Goal: Transaction & Acquisition: Subscribe to service/newsletter

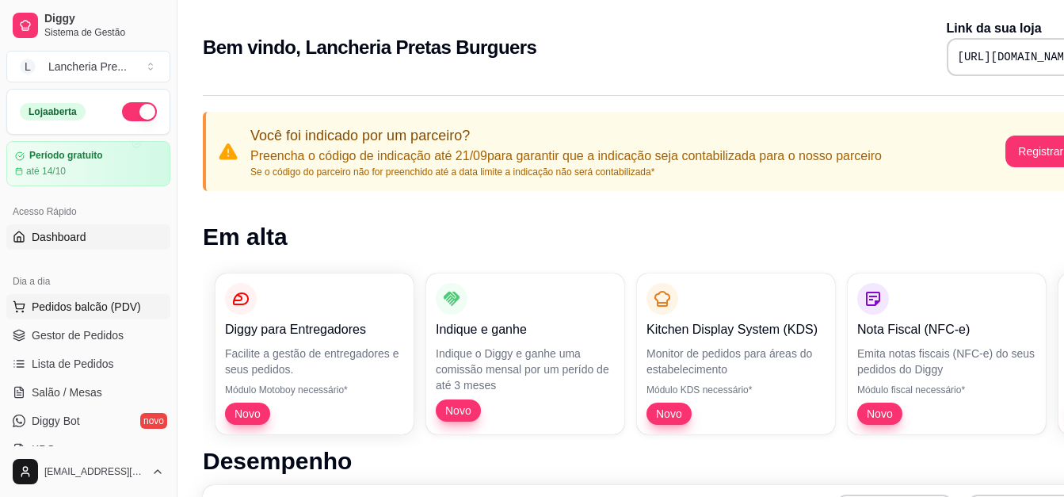
click at [107, 301] on span "Pedidos balcão (PDV)" at bounding box center [86, 307] width 109 height 16
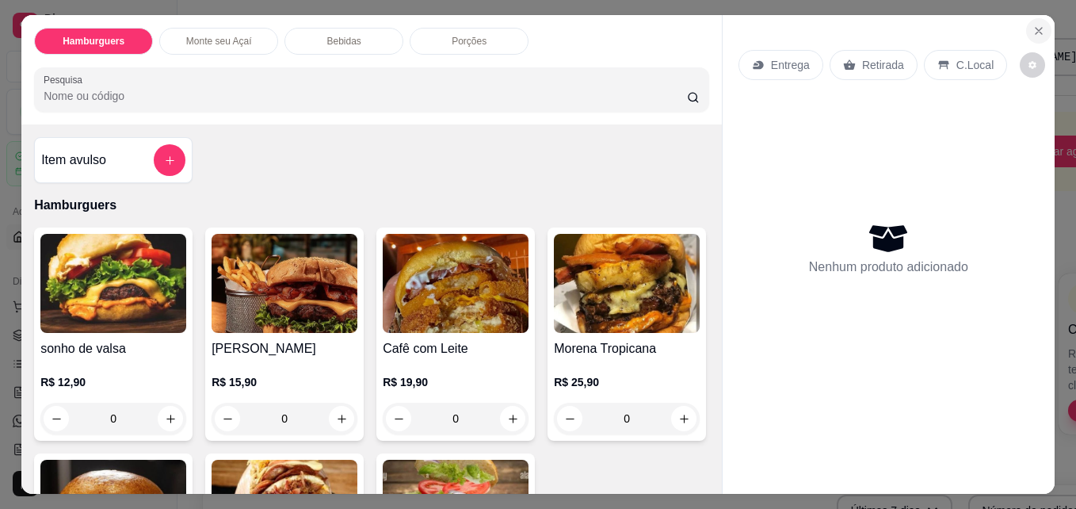
click at [1039, 25] on icon "Close" at bounding box center [1038, 31] width 13 height 13
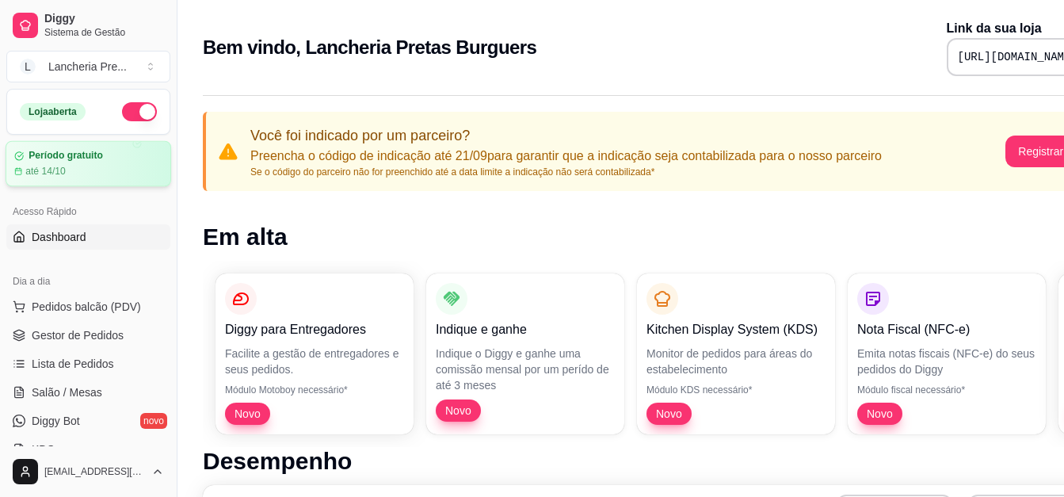
click at [99, 167] on div "até 14/10" at bounding box center [88, 171] width 148 height 13
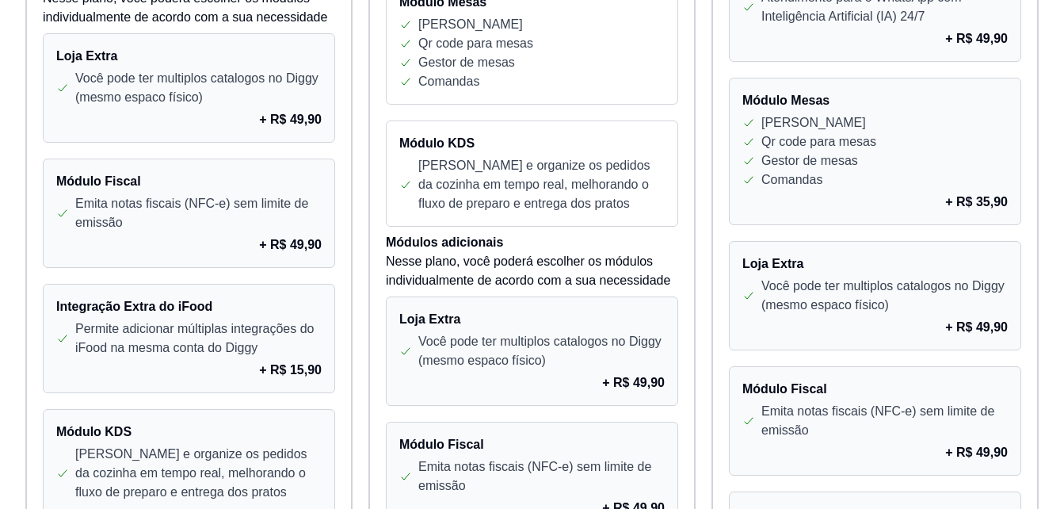
scroll to position [1014, 0]
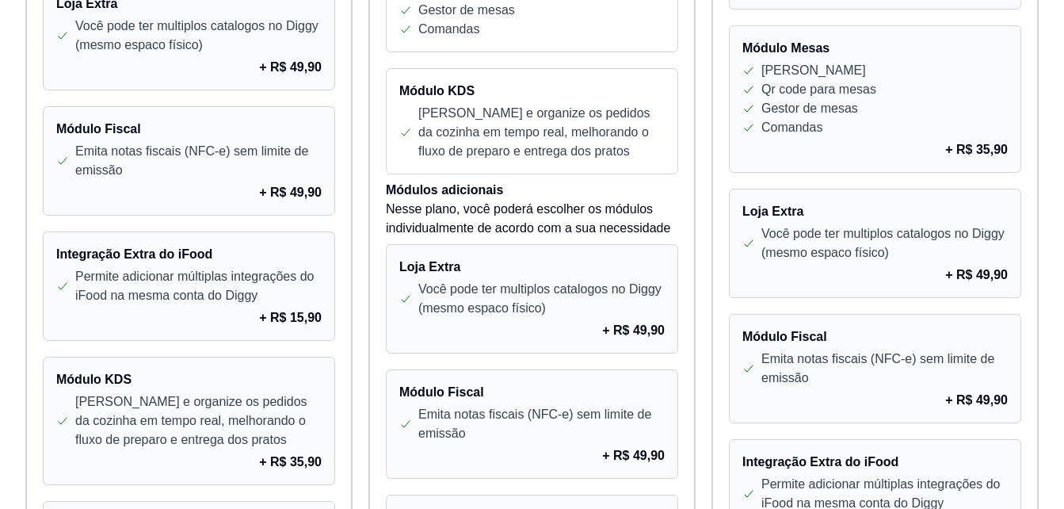
click at [1049, 108] on div "Lojas na sua conta: Antes de assinar verifique se as lojas abaixo e certifique-…" at bounding box center [532, 21] width 1064 height 1951
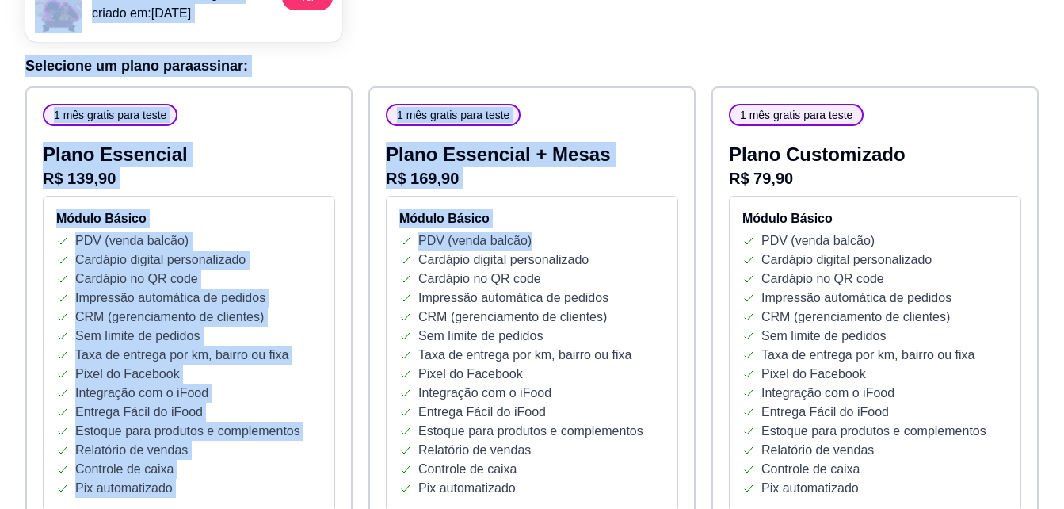
scroll to position [0, 0]
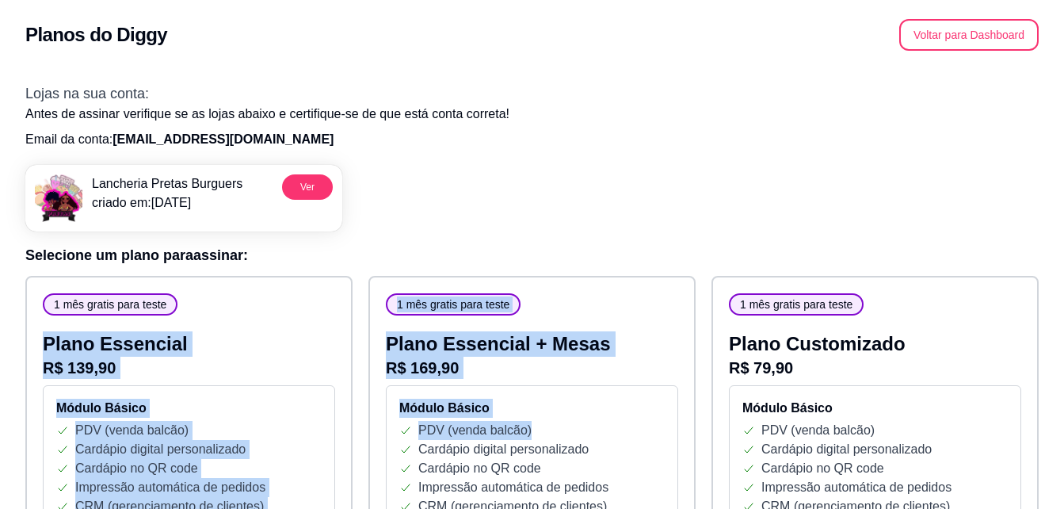
drag, startPoint x: 660, startPoint y: 109, endPoint x: 408, endPoint y: 359, distance: 354.6
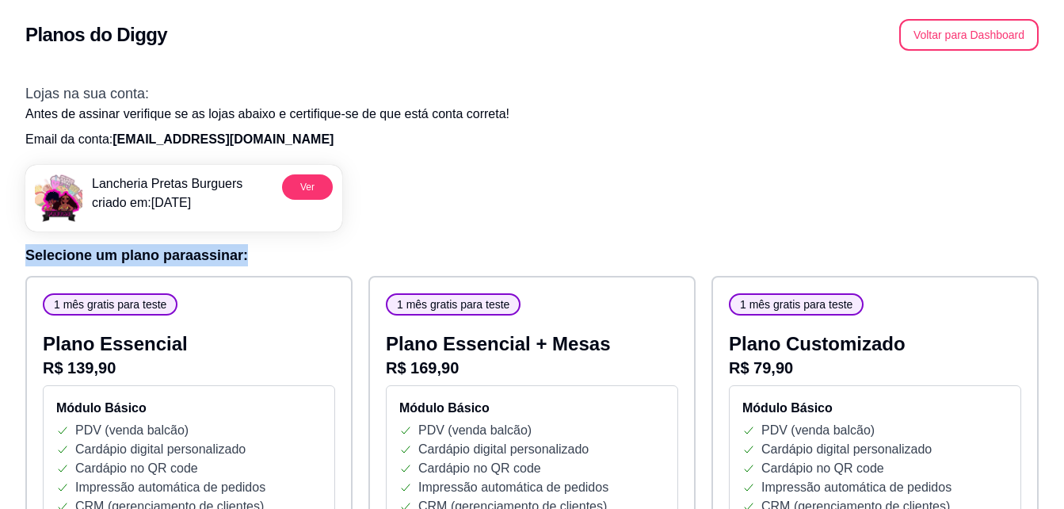
drag, startPoint x: 760, startPoint y: 208, endPoint x: 641, endPoint y: 327, distance: 168.6
drag, startPoint x: 641, startPoint y: 327, endPoint x: 621, endPoint y: 215, distance: 114.2
click at [621, 215] on div "Lancheria Pretas Burguers criado em: 14/09/25 Ver" at bounding box center [531, 191] width 1013 height 79
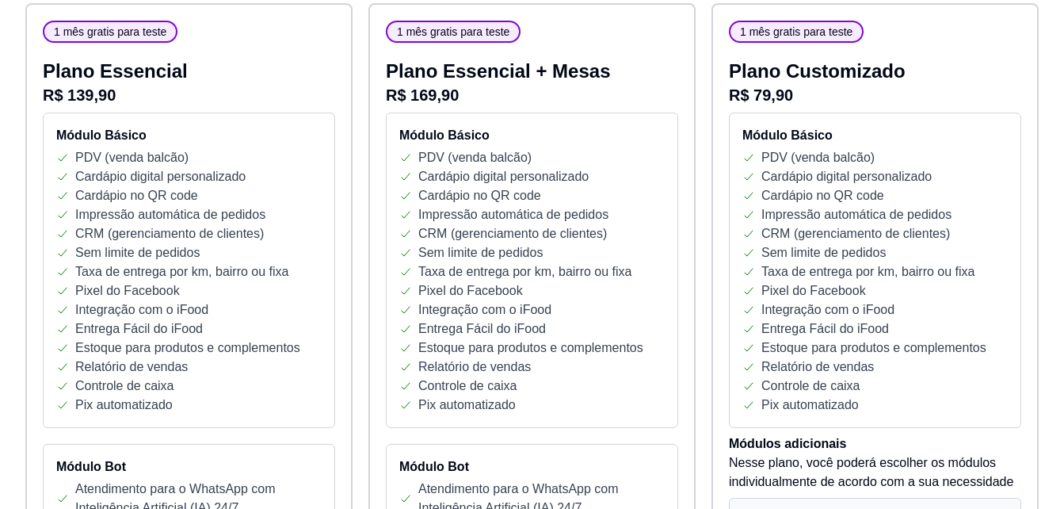
scroll to position [285, 0]
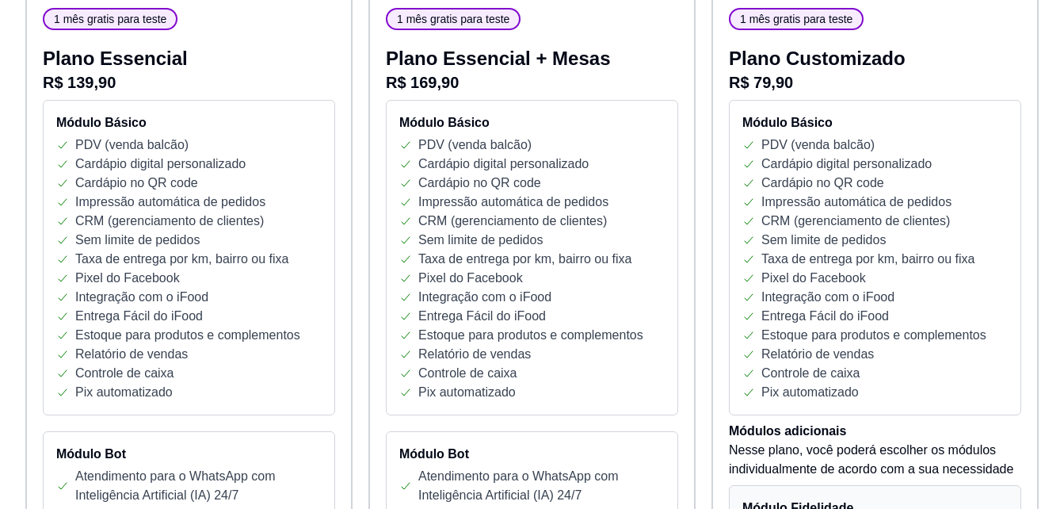
click at [873, 358] on div "Relatório de vendas" at bounding box center [874, 354] width 265 height 19
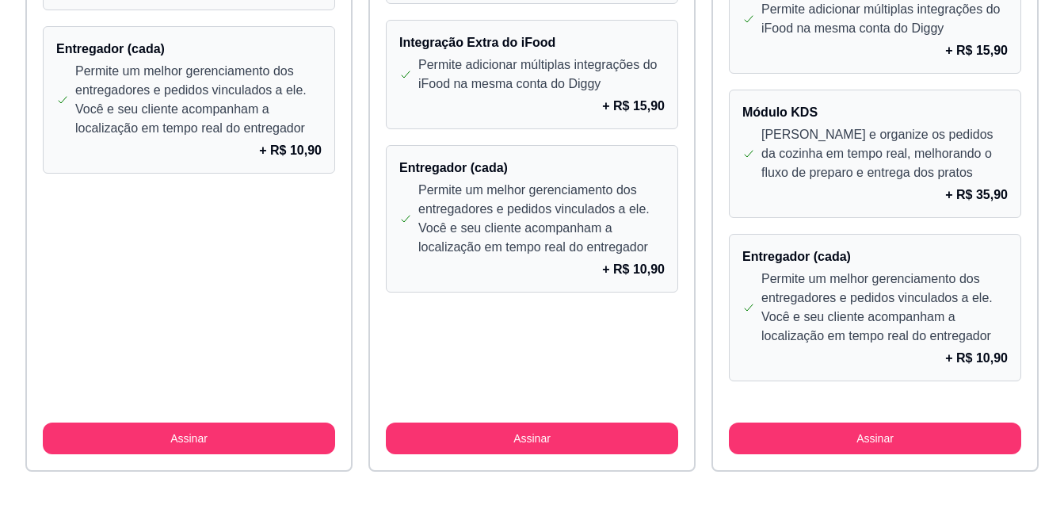
scroll to position [1502, 0]
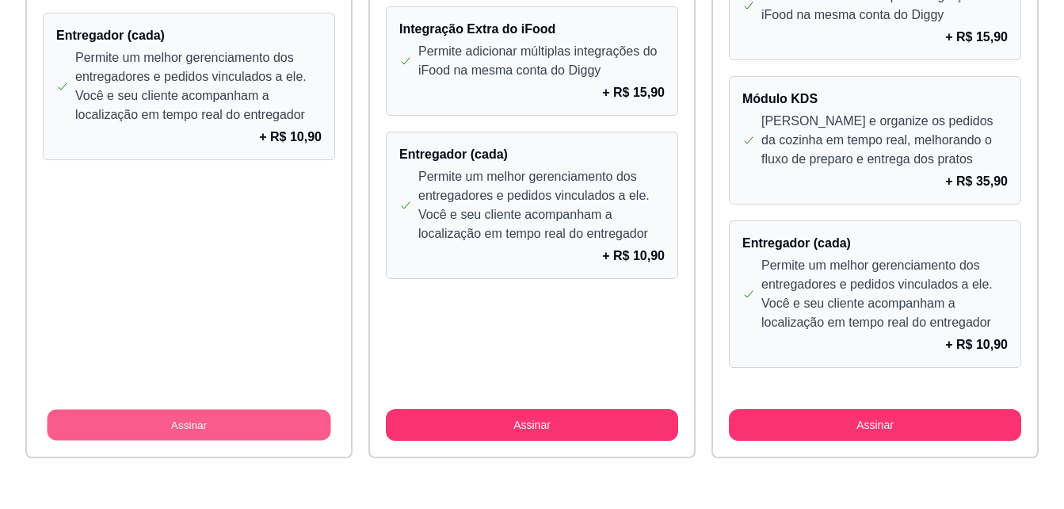
click at [78, 437] on button "Assinar" at bounding box center [190, 425] width 284 height 31
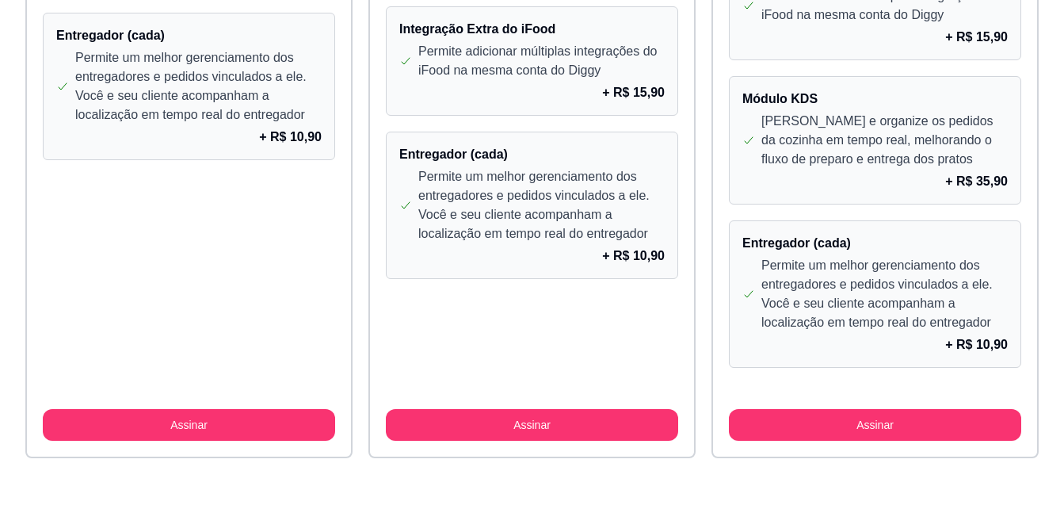
click at [756, 90] on h4 "Módulo KDS" at bounding box center [874, 99] width 265 height 19
